Goal: Use online tool/utility: Utilize a website feature to perform a specific function

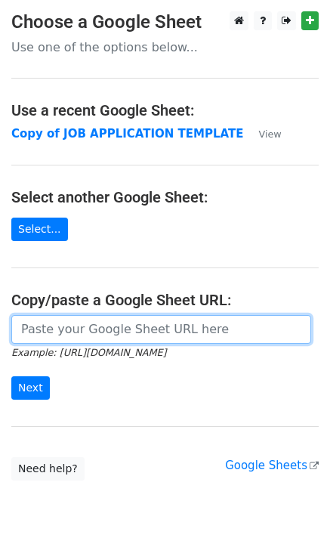
click at [94, 341] on input "url" at bounding box center [161, 329] width 300 height 29
click at [110, 329] on input "url" at bounding box center [161, 329] width 300 height 29
paste input "[URL][DOMAIN_NAME]"
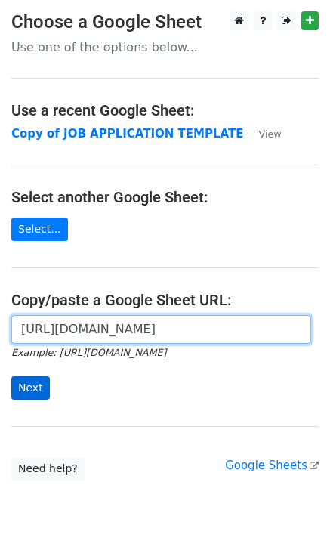
type input "[URL][DOMAIN_NAME]"
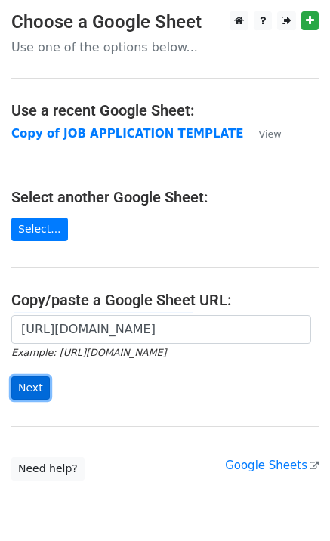
click at [26, 394] on input "Next" at bounding box center [30, 387] width 39 height 23
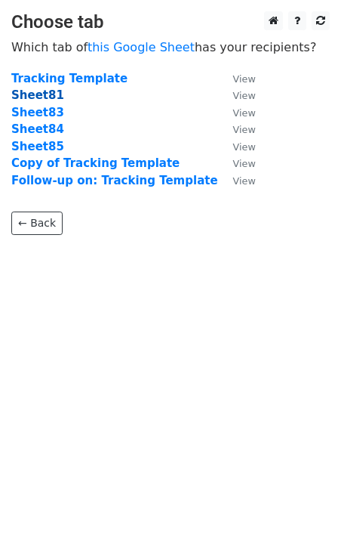
click at [36, 96] on strong "Sheet81" at bounding box center [37, 95] width 53 height 14
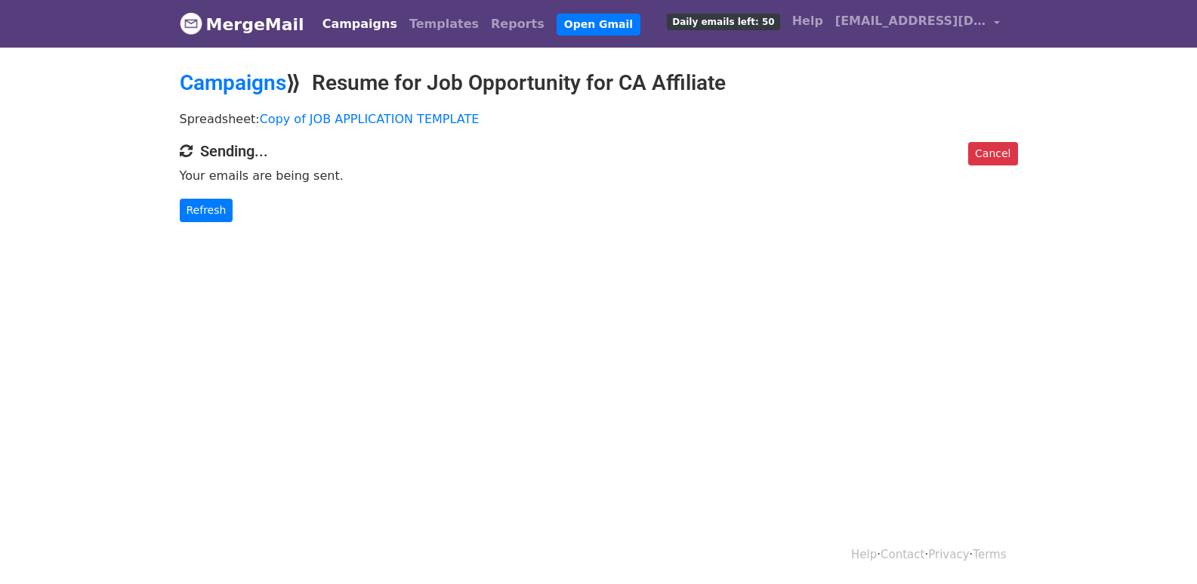
scroll to position [2, 0]
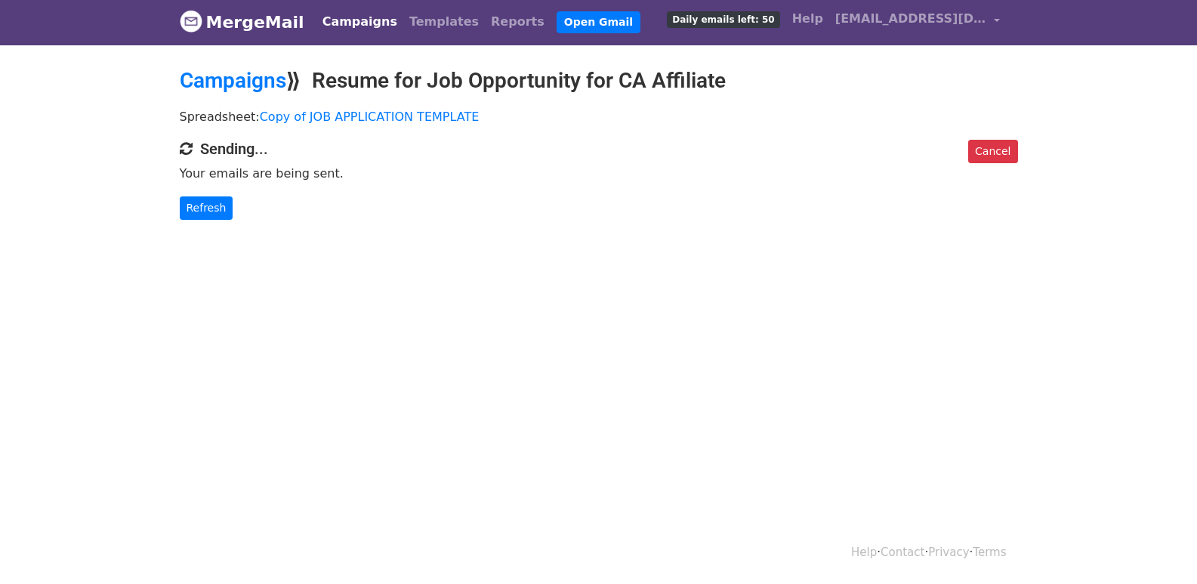
click at [329, 203] on p "Refresh" at bounding box center [599, 207] width 838 height 23
click at [208, 212] on link "Refresh" at bounding box center [207, 207] width 54 height 23
